Goal: Task Accomplishment & Management: Use online tool/utility

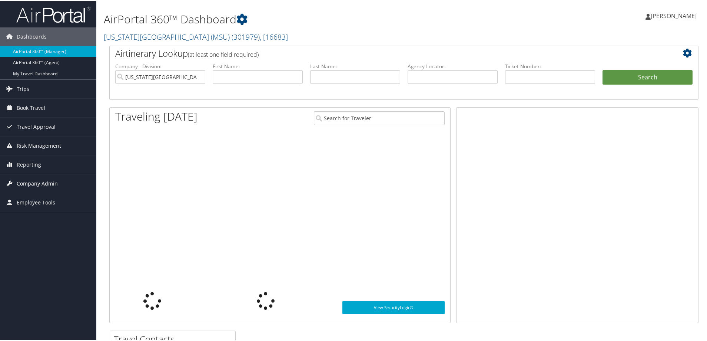
click at [32, 180] on span "Company Admin" at bounding box center [37, 182] width 41 height 19
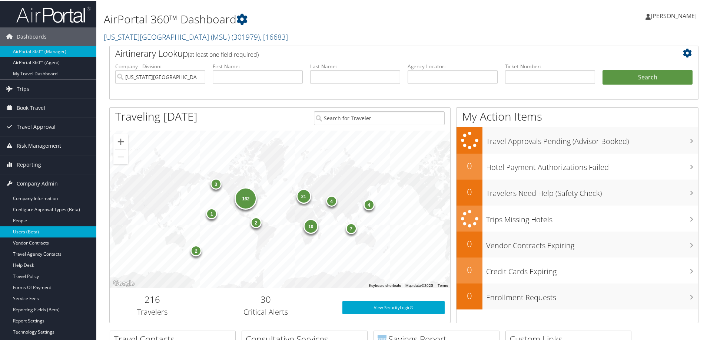
click at [42, 231] on link "Users (Beta)" at bounding box center [48, 230] width 96 height 11
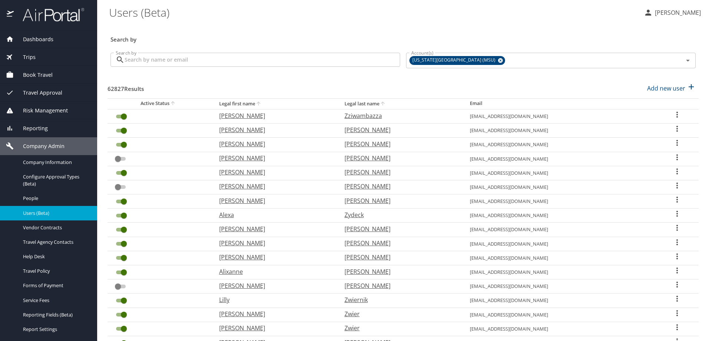
click at [356, 67] on input "Search by" at bounding box center [262, 60] width 275 height 14
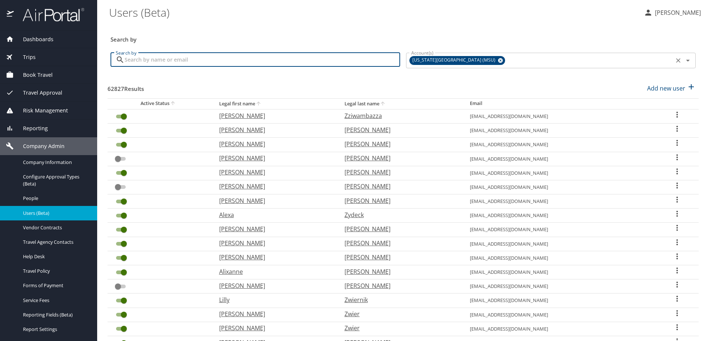
paste input "dabubakar@cinema.usc.edu"
click at [505, 65] on div "[US_STATE][GEOGRAPHIC_DATA] (MSU)" at bounding box center [457, 60] width 96 height 9
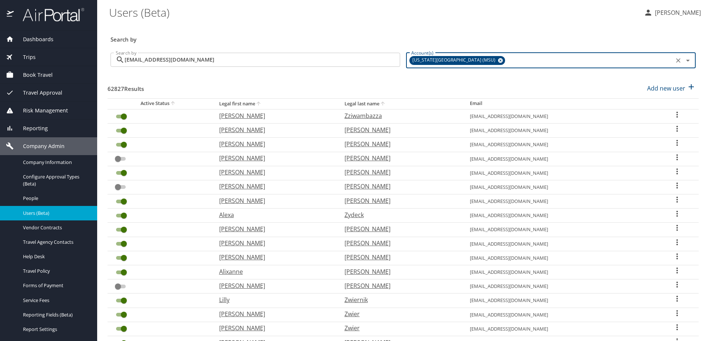
click at [503, 64] on icon at bounding box center [500, 60] width 6 height 8
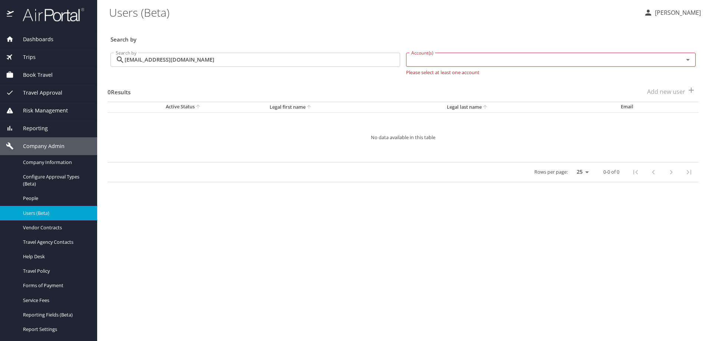
click at [484, 34] on div "Search by" at bounding box center [402, 34] width 591 height 24
click at [475, 29] on div "Search by" at bounding box center [402, 34] width 591 height 24
click at [438, 103] on div "0 Results Add new user" at bounding box center [402, 91] width 591 height 27
drag, startPoint x: 397, startPoint y: 11, endPoint x: 400, endPoint y: 23, distance: 12.1
click at [398, 14] on \(Beta\) "Users (Beta)" at bounding box center [373, 12] width 528 height 23
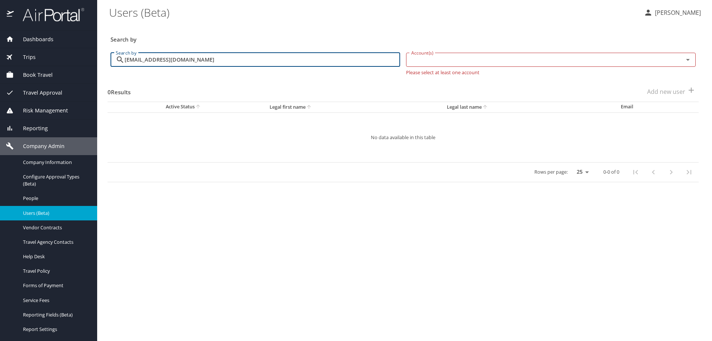
click at [320, 67] on input "dabubakar@cinema.usc.edu" at bounding box center [262, 60] width 275 height 14
type input "dabubakar@cinema.usc.edu"
click at [297, 37] on h3 "Search by" at bounding box center [402, 37] width 585 height 13
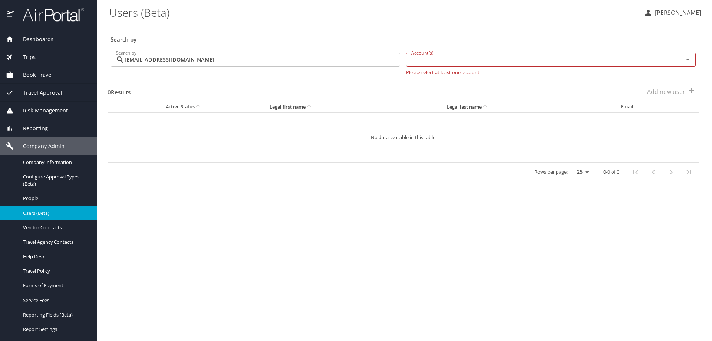
click at [326, 30] on div "Search by" at bounding box center [402, 34] width 591 height 24
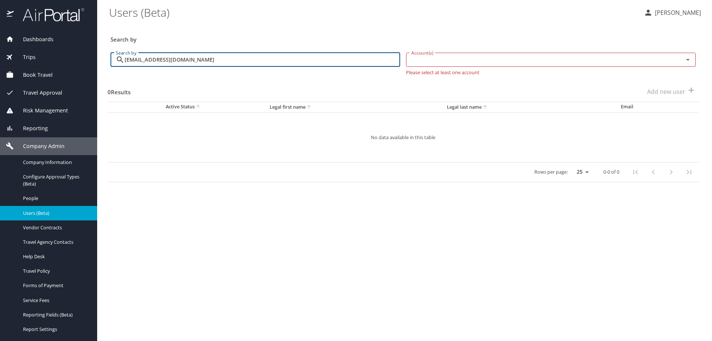
drag, startPoint x: 308, startPoint y: 70, endPoint x: 42, endPoint y: 52, distance: 266.3
click at [42, 60] on div "Dashboards AirPortal 360™ Manager AirPortal 360™ Agent My Travel Dashboard Trip…" at bounding box center [356, 170] width 712 height 341
click at [262, 67] on input "dabubakar@cinema.usc.edu" at bounding box center [262, 60] width 275 height 14
drag, startPoint x: 262, startPoint y: 69, endPoint x: 127, endPoint y: 78, distance: 135.9
click at [127, 67] on div "dabubakar@cinema.usc.edu Search by" at bounding box center [254, 60] width 289 height 14
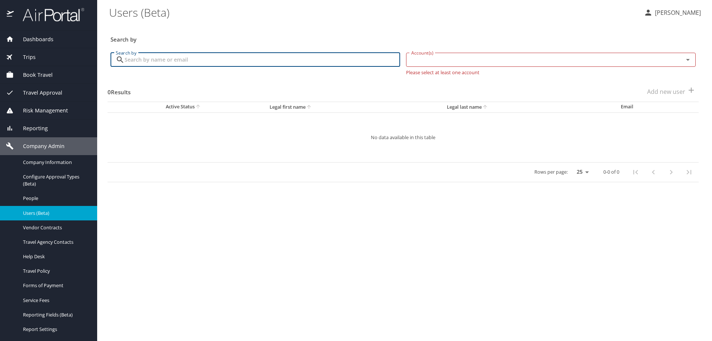
click at [187, 67] on input "Search by" at bounding box center [262, 60] width 275 height 14
paste input "lluchett@usc.edu"
type input "lluchett@usc.edu"
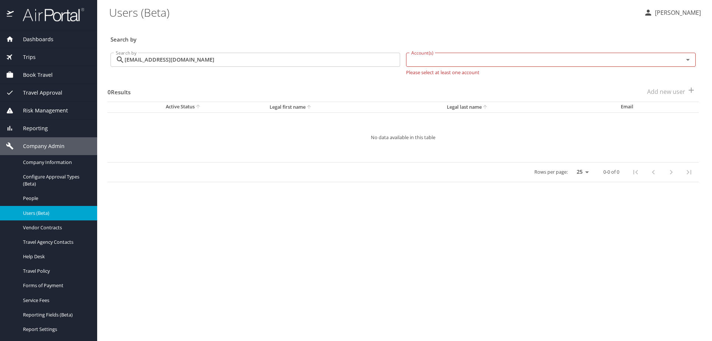
click at [260, 25] on div "Search by" at bounding box center [402, 34] width 591 height 24
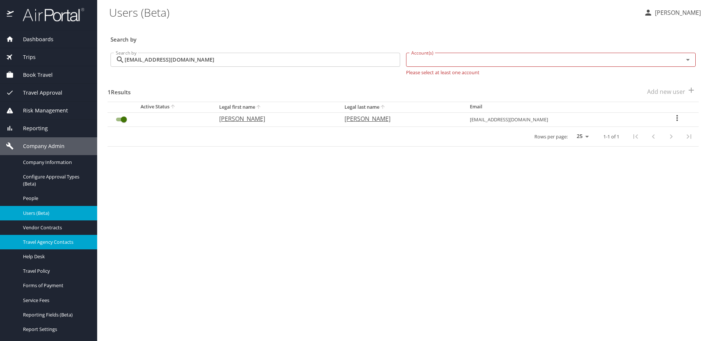
click at [60, 245] on span "Travel Agency Contacts" at bounding box center [55, 241] width 65 height 7
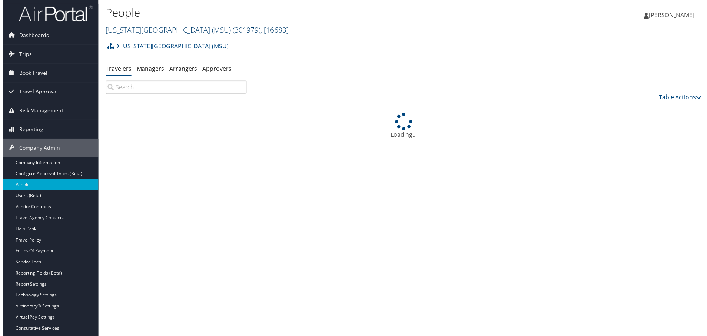
click at [288, 35] on span ", [ 16683 ]" at bounding box center [274, 30] width 28 height 10
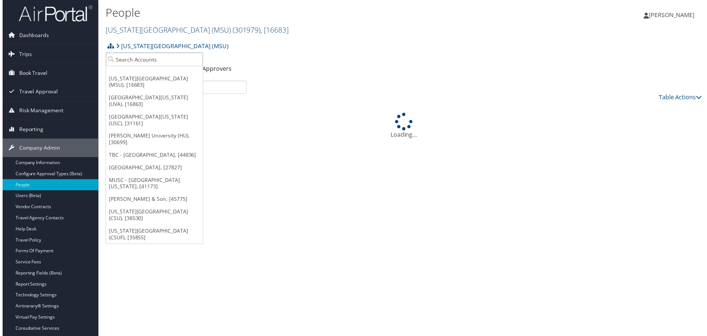
scroll to position [53, 0]
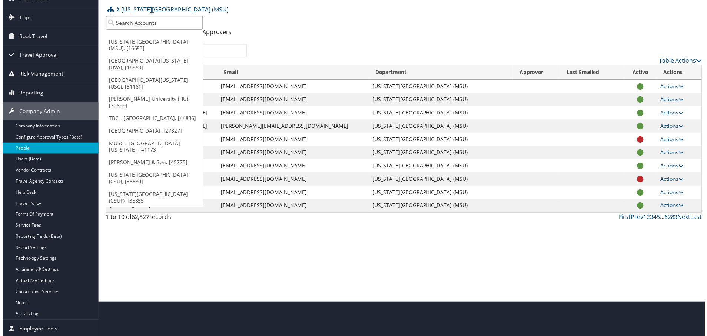
click at [155, 16] on input "search" at bounding box center [152, 23] width 97 height 14
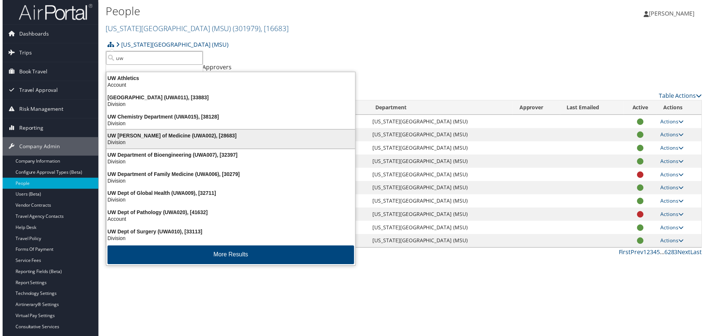
scroll to position [0, 0]
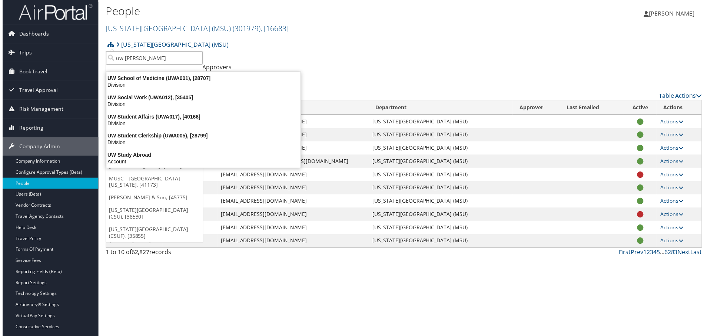
type input "uw social"
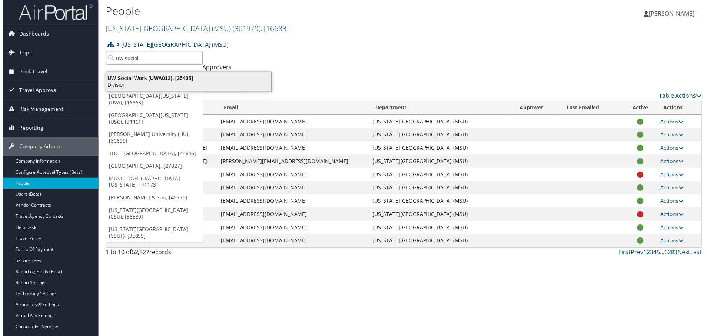
click at [157, 89] on div "Division" at bounding box center [187, 85] width 175 height 7
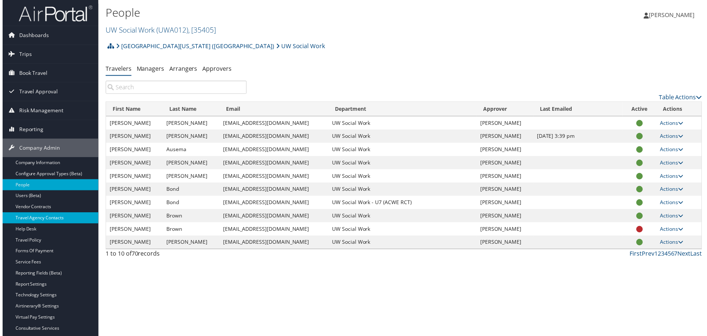
click at [46, 221] on link "Travel Agency Contacts" at bounding box center [48, 219] width 96 height 11
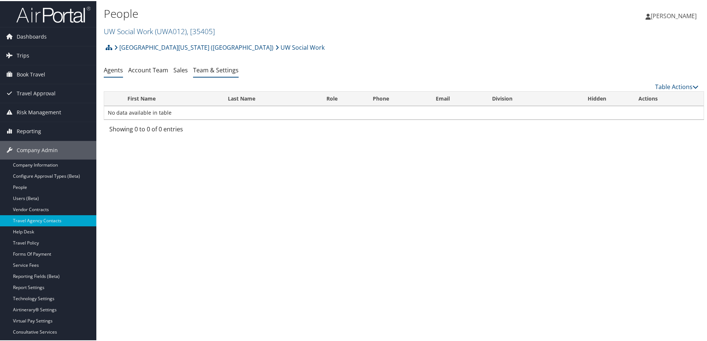
click at [239, 73] on link "Team & Settings" at bounding box center [216, 69] width 46 height 8
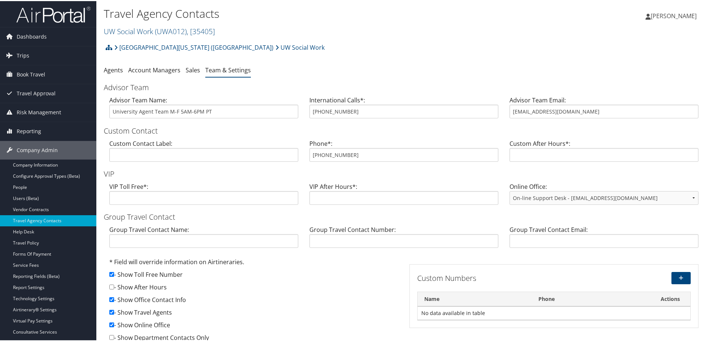
click at [430, 36] on h2 "UW Social Work ( UWA012 ) , [ 35405 ]" at bounding box center [304, 29] width 400 height 13
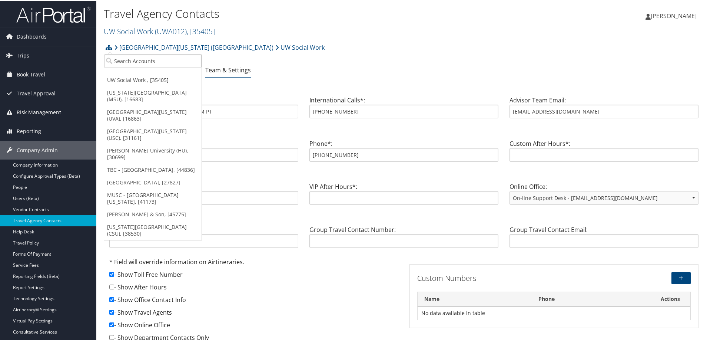
scroll to position [53, 0]
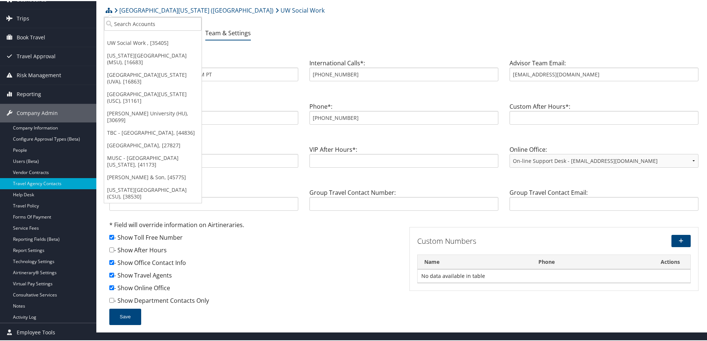
click at [443, 32] on ul "Agents Account Managers Sales Team & Settings" at bounding box center [404, 32] width 600 height 13
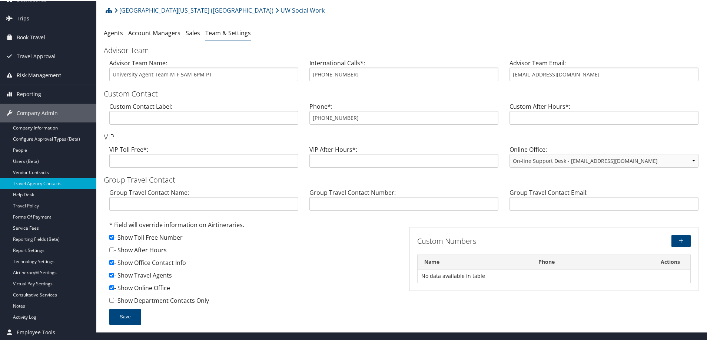
click at [425, 34] on ul "Agents Account Managers Sales Team & Settings" at bounding box center [404, 32] width 600 height 13
click at [403, 52] on h3 "Advisor Team" at bounding box center [404, 49] width 600 height 10
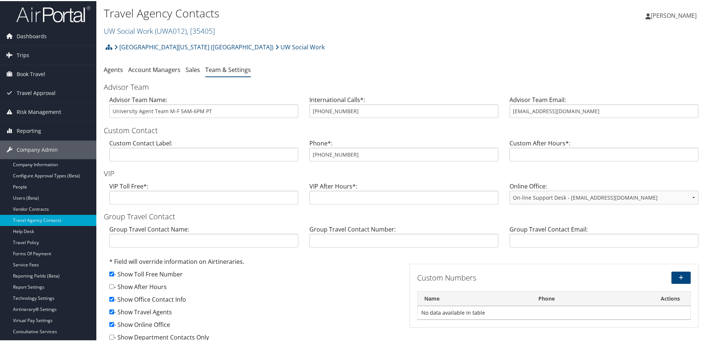
scroll to position [0, 0]
click at [285, 36] on h2 "UW Social Work ( UWA012 ) , [ 35405 ]" at bounding box center [304, 29] width 400 height 13
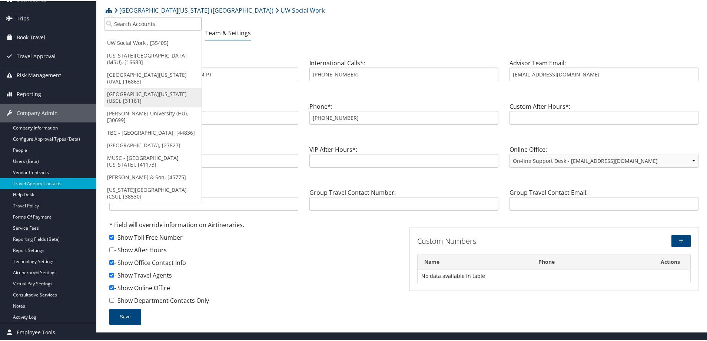
scroll to position [53, 0]
click at [137, 16] on input "search" at bounding box center [152, 23] width 97 height 14
type input "[GEOGRAPHIC_DATA]"
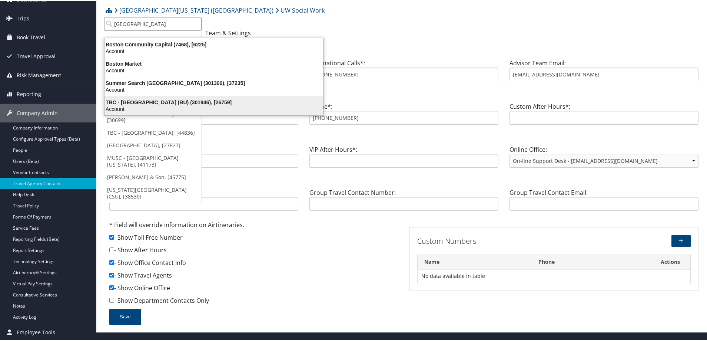
click at [174, 105] on div "TBC - [GEOGRAPHIC_DATA] (BU) (301946), [26759]" at bounding box center [214, 101] width 228 height 7
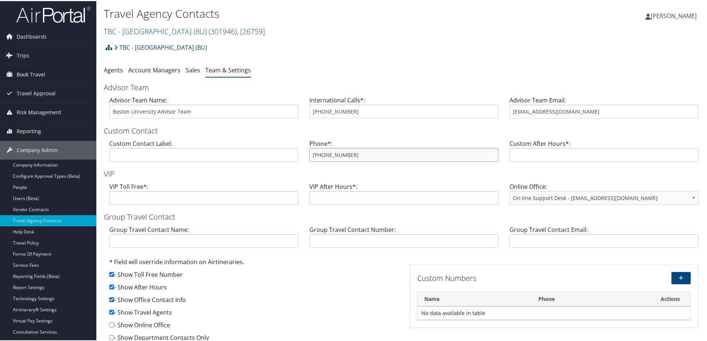
drag, startPoint x: 397, startPoint y: 213, endPoint x: 298, endPoint y: 210, distance: 99.0
click at [298, 166] on div "Custom Contact Label: Phone*: 800-485-6392 Custom After Hours*:" at bounding box center [404, 152] width 600 height 29
drag, startPoint x: 612, startPoint y: 143, endPoint x: 498, endPoint y: 151, distance: 114.1
click at [499, 123] on div "Advisor Team Name: Boston University Advisor Team International Calls*: 617-353…" at bounding box center [404, 109] width 600 height 29
click at [39, 39] on span "Dashboards" at bounding box center [32, 35] width 30 height 19
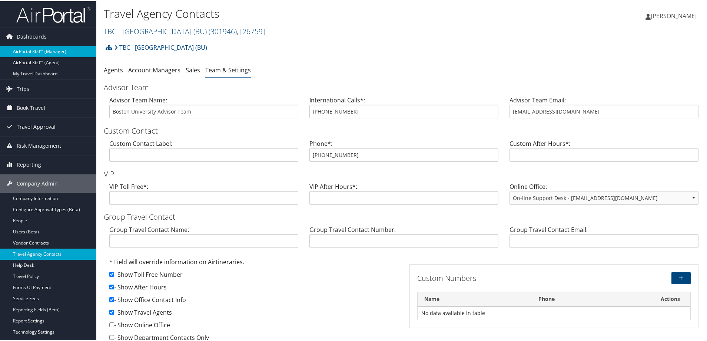
click at [47, 51] on link "AirPortal 360™ (Manager)" at bounding box center [48, 50] width 96 height 11
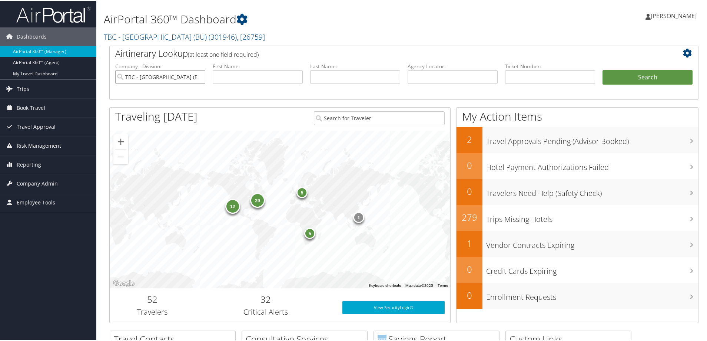
click at [193, 83] on input "TBC - Boston University (BU)" at bounding box center [160, 76] width 90 height 14
click at [434, 83] on input "text" at bounding box center [453, 76] width 90 height 14
paste input "DLMXL2"
type input "DLMXL2"
click at [640, 84] on button "Search" at bounding box center [648, 76] width 90 height 15
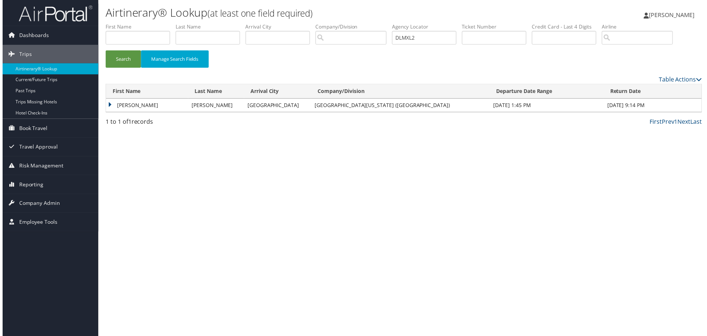
click at [182, 113] on td "[PERSON_NAME]" at bounding box center [145, 105] width 83 height 13
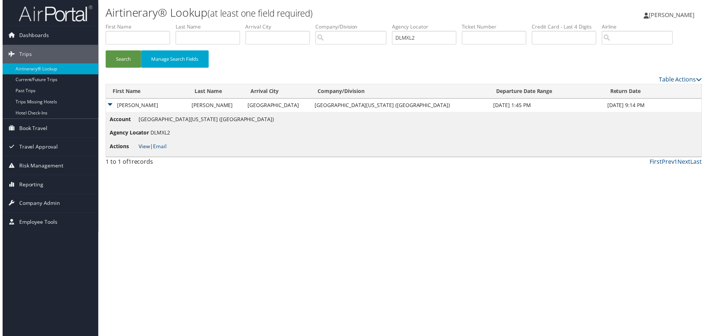
click at [149, 151] on link "View" at bounding box center [142, 147] width 11 height 7
click at [663, 8] on link "[PERSON_NAME]" at bounding box center [675, 15] width 59 height 22
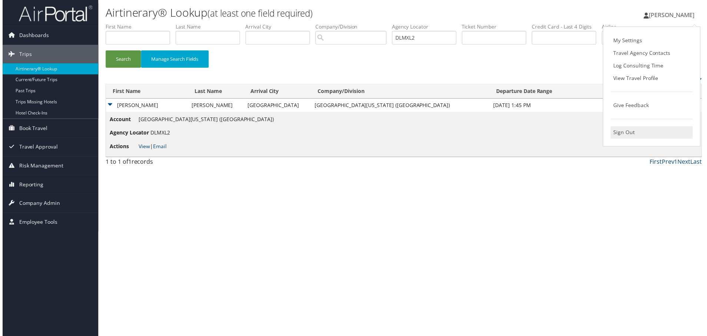
click at [635, 140] on link "Sign Out" at bounding box center [653, 133] width 83 height 13
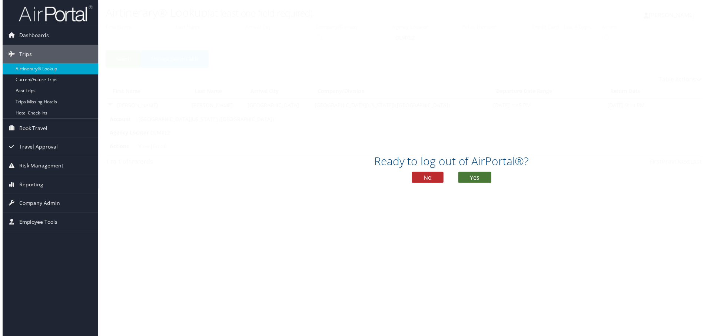
drag, startPoint x: 478, startPoint y: 189, endPoint x: 464, endPoint y: 179, distance: 17.7
click at [477, 184] on button "Yes" at bounding box center [475, 178] width 33 height 11
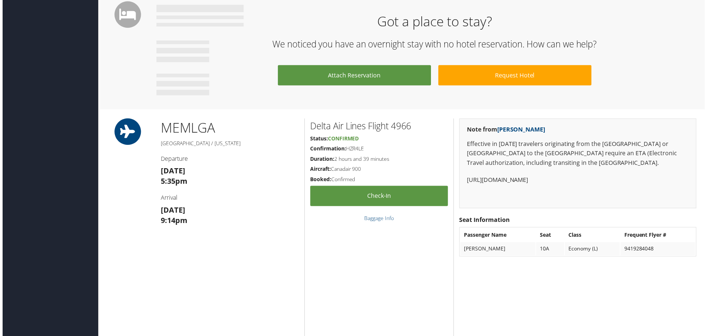
scroll to position [593, 0]
